Goal: Information Seeking & Learning: Learn about a topic

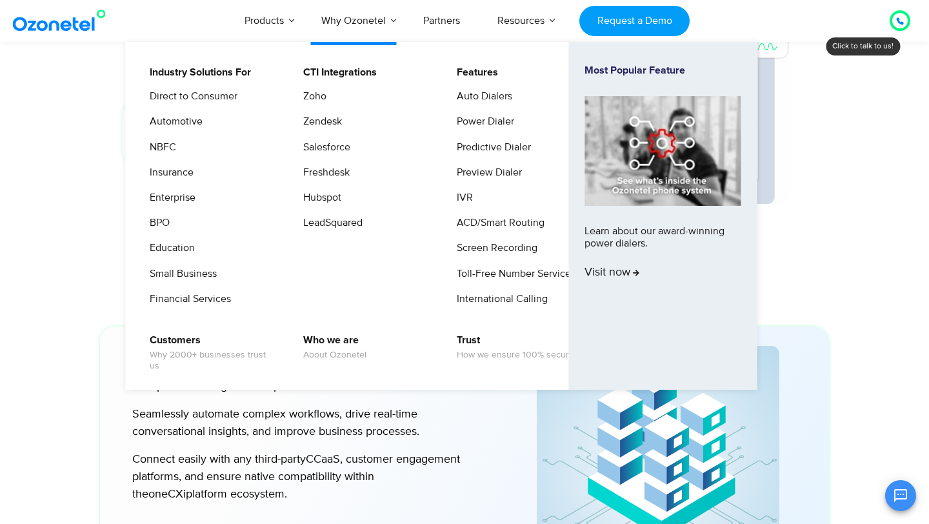
scroll to position [3071, 0]
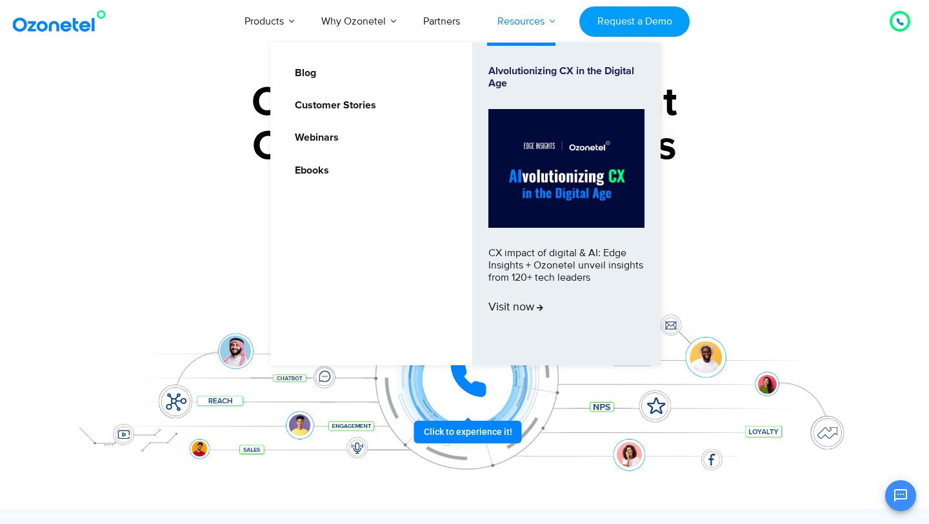
click at [546, 23] on link "Resources" at bounding box center [520, 21] width 84 height 43
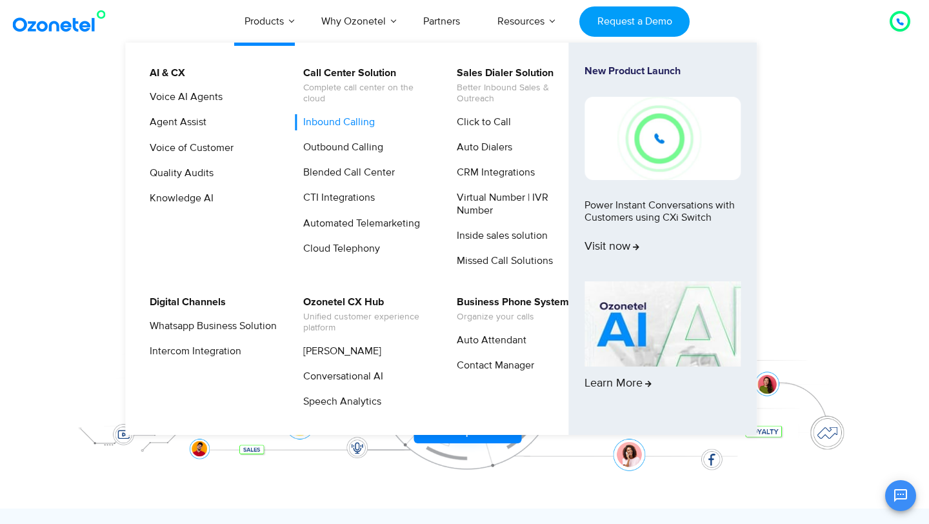
click at [322, 123] on link "Inbound Calling" at bounding box center [336, 122] width 82 height 16
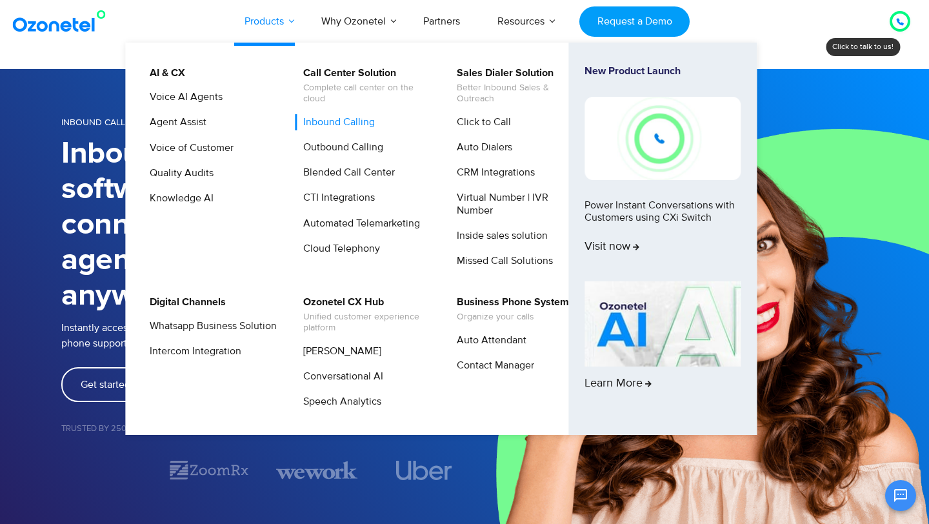
click at [273, 18] on link "Products" at bounding box center [264, 21] width 77 height 43
